Goal: Task Accomplishment & Management: Use online tool/utility

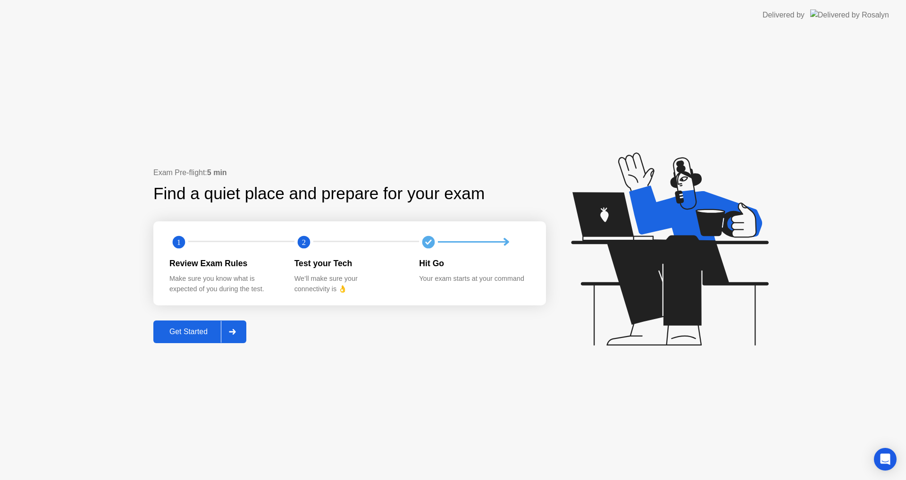
click at [195, 334] on div "Get Started" at bounding box center [188, 331] width 65 height 8
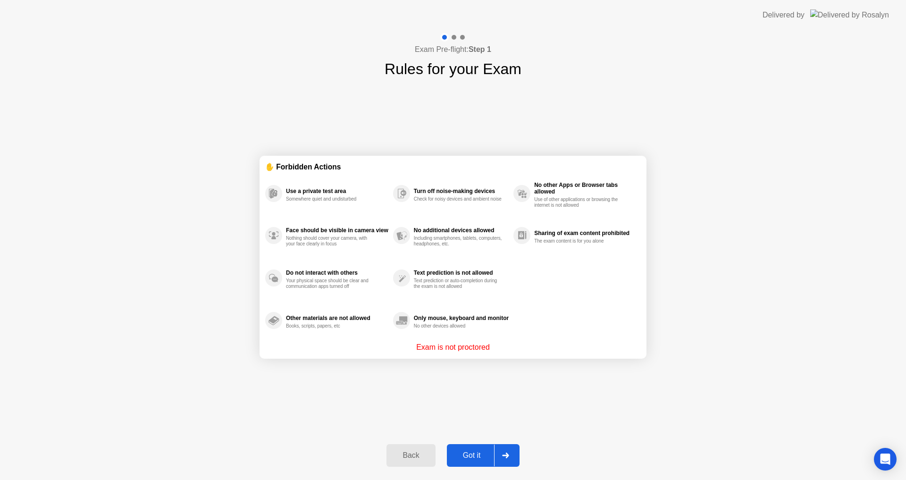
click at [475, 465] on button "Got it" at bounding box center [483, 455] width 73 height 23
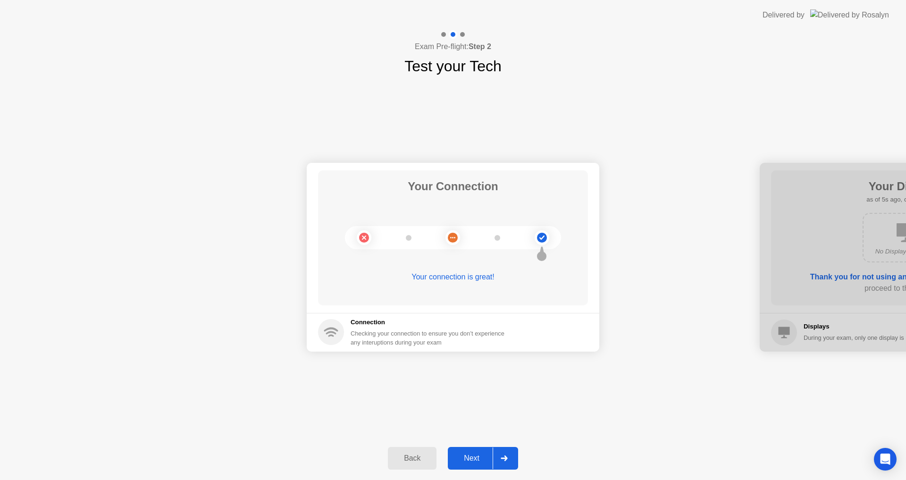
click at [466, 461] on div "Next" at bounding box center [471, 458] width 42 height 8
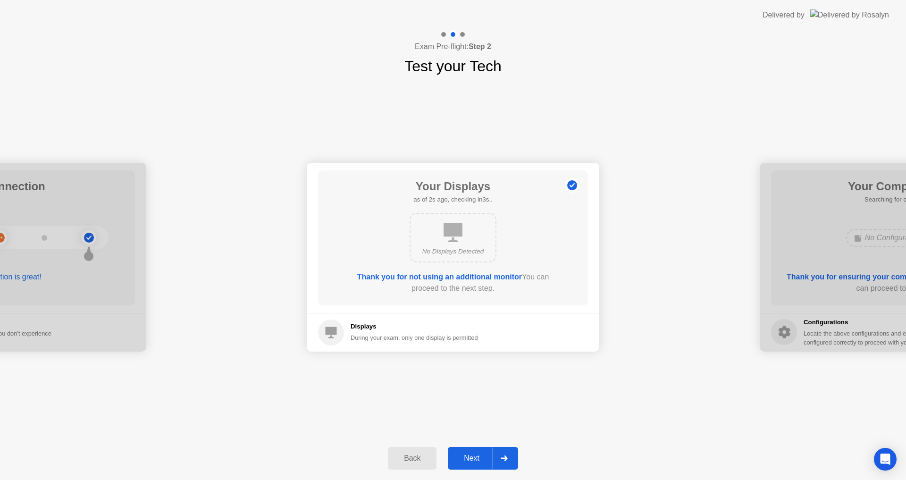
click at [466, 461] on div "Next" at bounding box center [471, 458] width 42 height 8
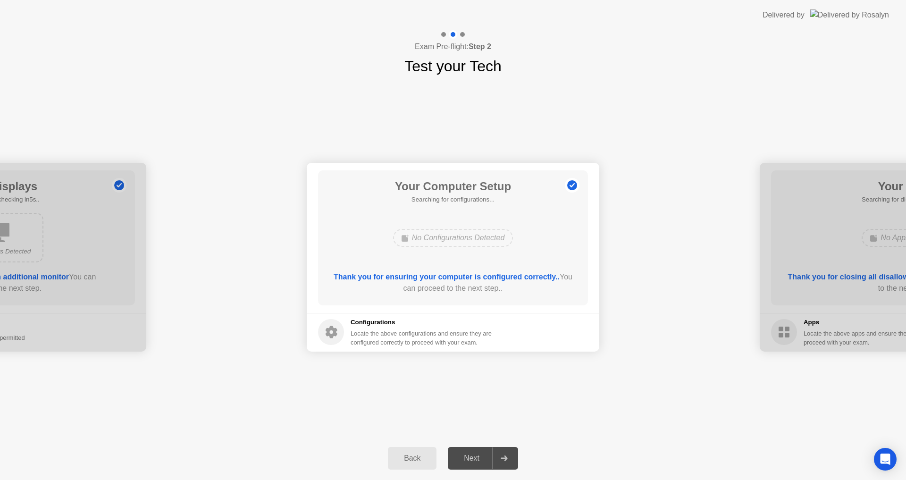
click at [466, 461] on div "Next" at bounding box center [471, 458] width 42 height 8
click at [458, 420] on div "Your Connection Your connection is great! Connection Checking your connection t…" at bounding box center [453, 256] width 906 height 359
click at [461, 449] on button "Next" at bounding box center [483, 458] width 70 height 23
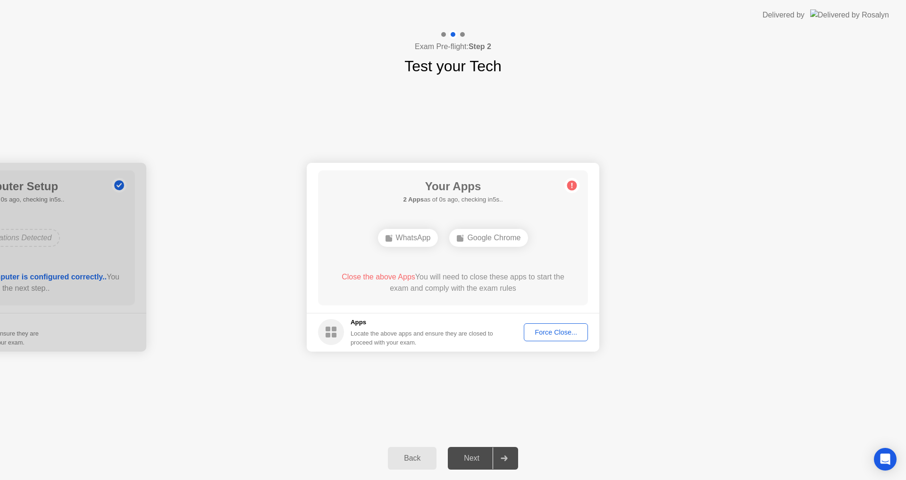
drag, startPoint x: 416, startPoint y: 259, endPoint x: 493, endPoint y: 302, distance: 88.2
click at [416, 259] on div "Your Apps 2 Apps as of 0s ago, checking in5s.. WhatsApp Google Chrome Close the…" at bounding box center [453, 237] width 270 height 135
click at [488, 200] on h5 "2 Apps as of 2s ago, checking in3s.." at bounding box center [453, 199] width 100 height 9
click at [550, 334] on div "Force Close..." at bounding box center [556, 332] width 58 height 8
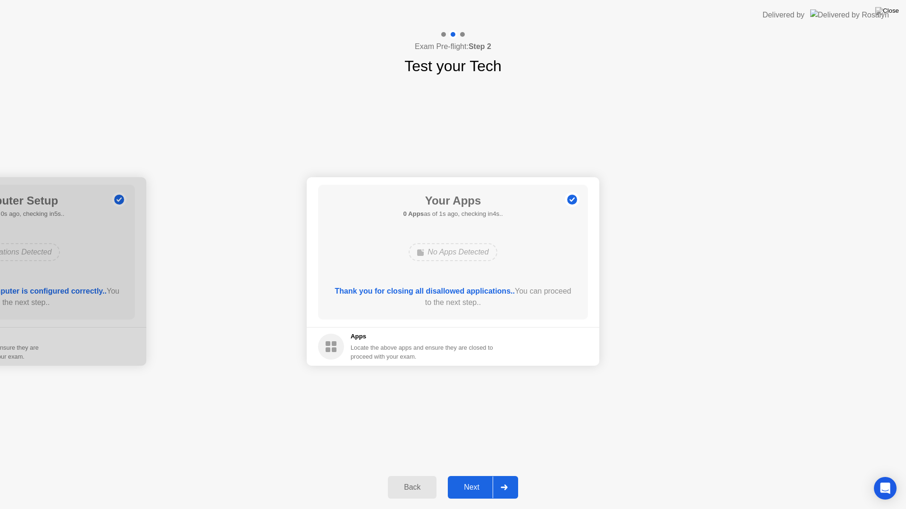
click at [475, 479] on div "Next" at bounding box center [471, 488] width 42 height 8
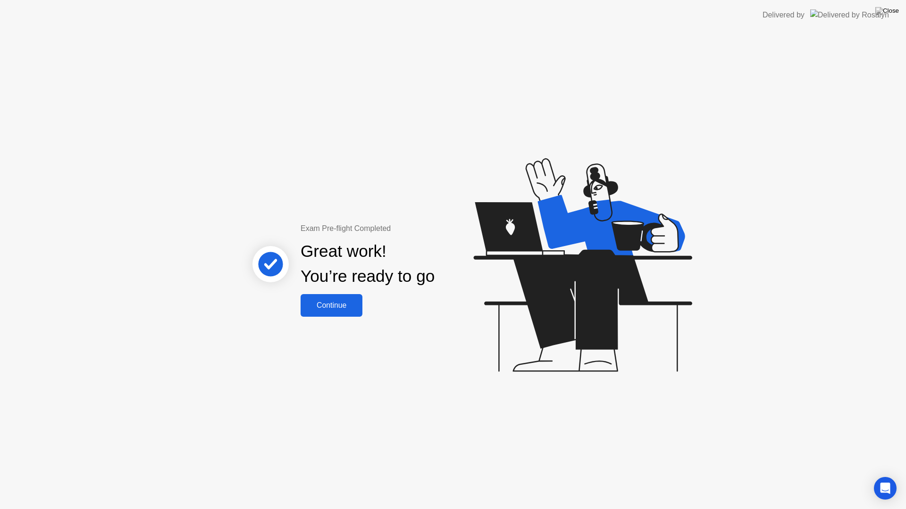
click at [319, 301] on div "Continue" at bounding box center [331, 305] width 56 height 8
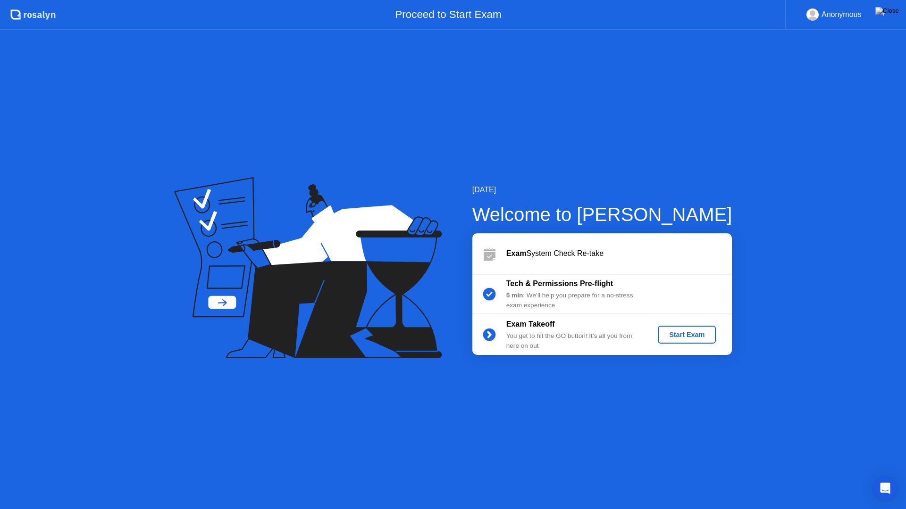
click at [690, 331] on div "Start Exam" at bounding box center [686, 335] width 50 height 8
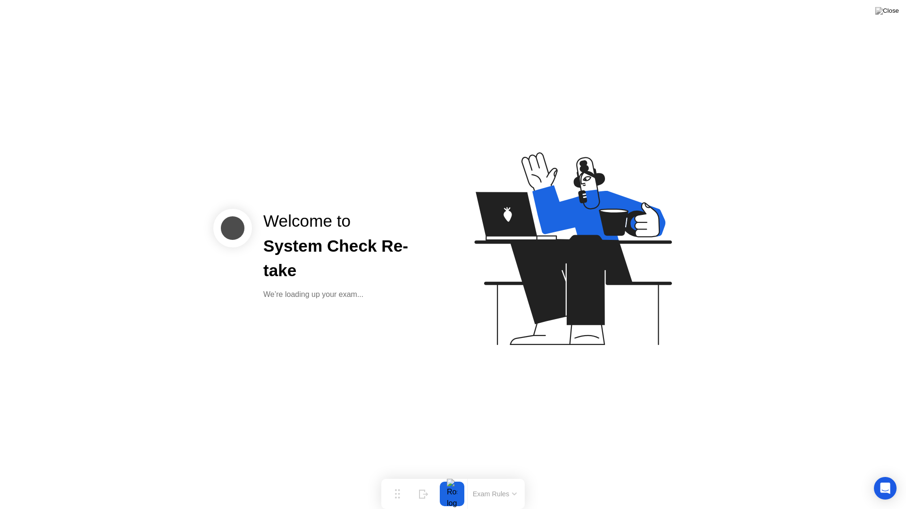
drag, startPoint x: 705, startPoint y: 389, endPoint x: 667, endPoint y: 303, distance: 93.8
click at [705, 384] on div "Welcome to System Check Re-take We’re loading up your exam..." at bounding box center [453, 254] width 906 height 509
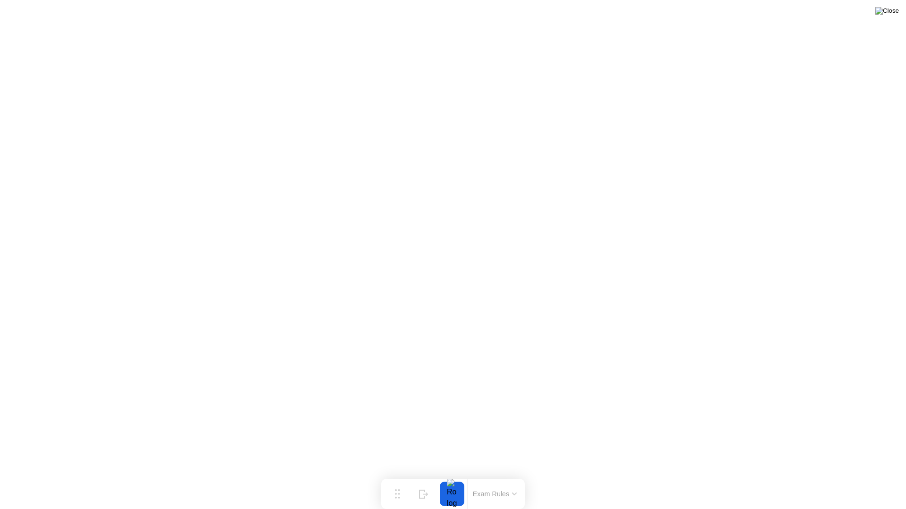
click at [896, 13] on img at bounding box center [887, 11] width 24 height 8
